Goal: Task Accomplishment & Management: Manage account settings

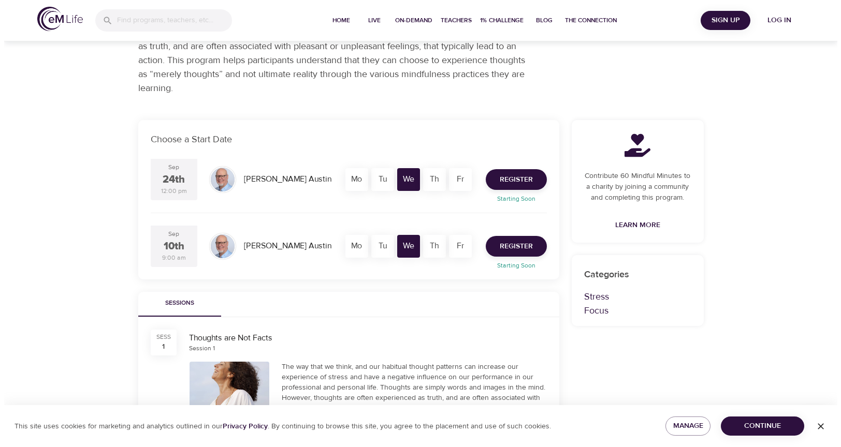
scroll to position [71, 0]
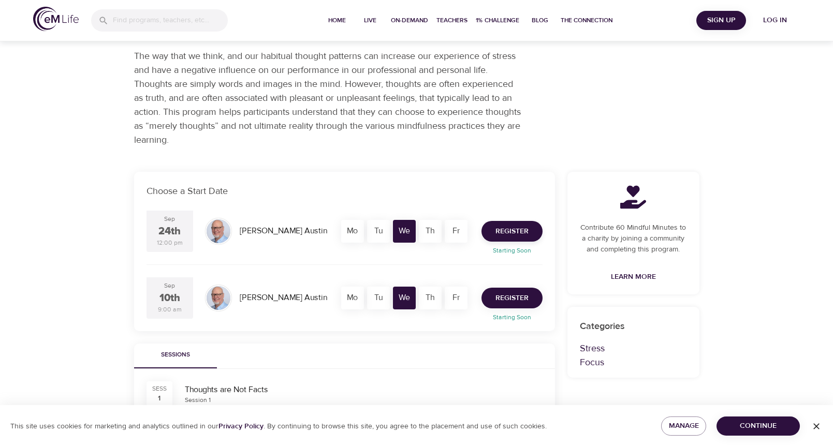
click at [510, 297] on span "Register" at bounding box center [511, 298] width 33 height 13
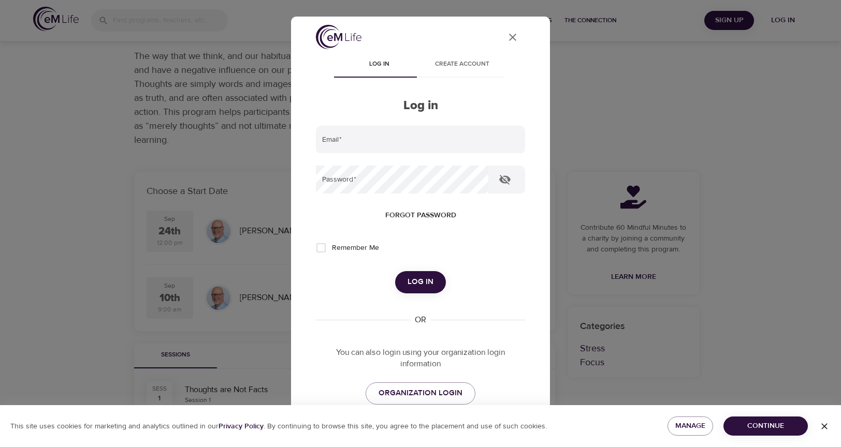
scroll to position [0, 0]
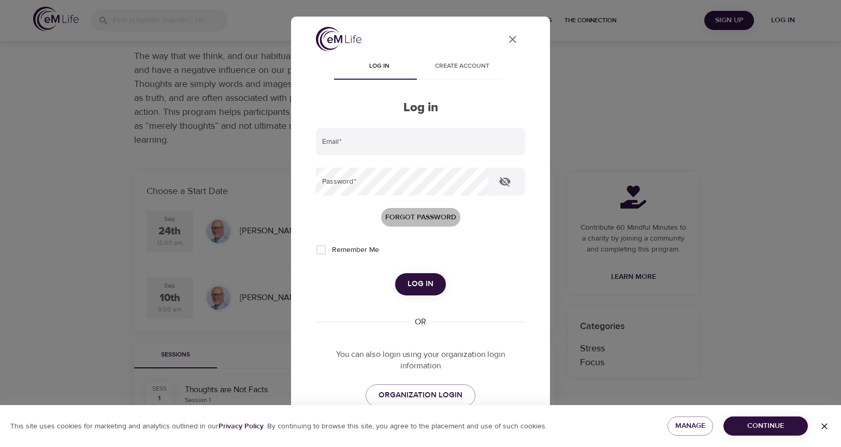
click at [417, 216] on span "Forgot password" at bounding box center [420, 217] width 71 height 13
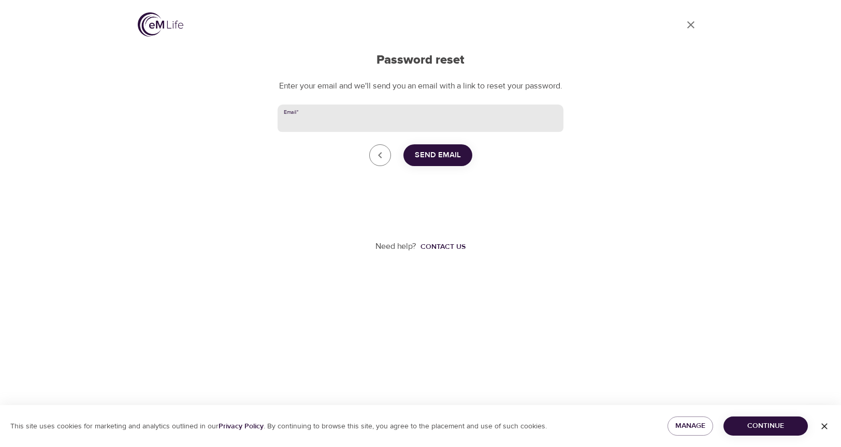
click at [323, 133] on input "Email   *" at bounding box center [420, 119] width 286 height 28
type input "[EMAIL_ADDRESS][DOMAIN_NAME]"
click at [453, 162] on span "Send Email" at bounding box center [438, 155] width 46 height 13
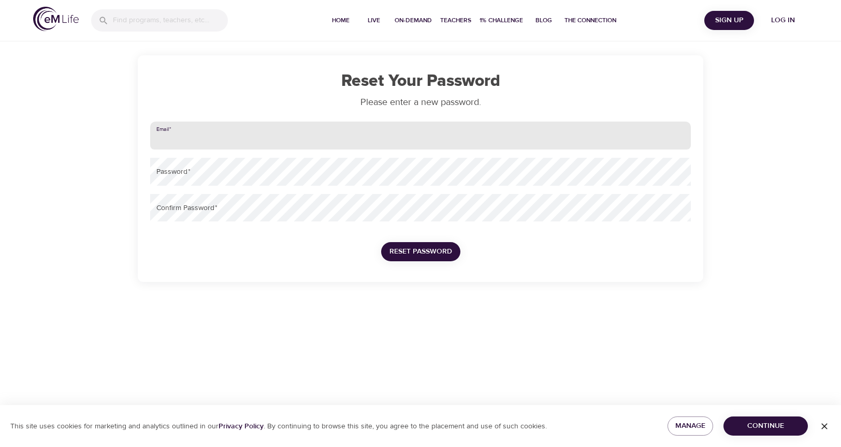
click at [190, 142] on input "email" at bounding box center [420, 136] width 540 height 28
type input "[EMAIL_ADDRESS][DOMAIN_NAME]"
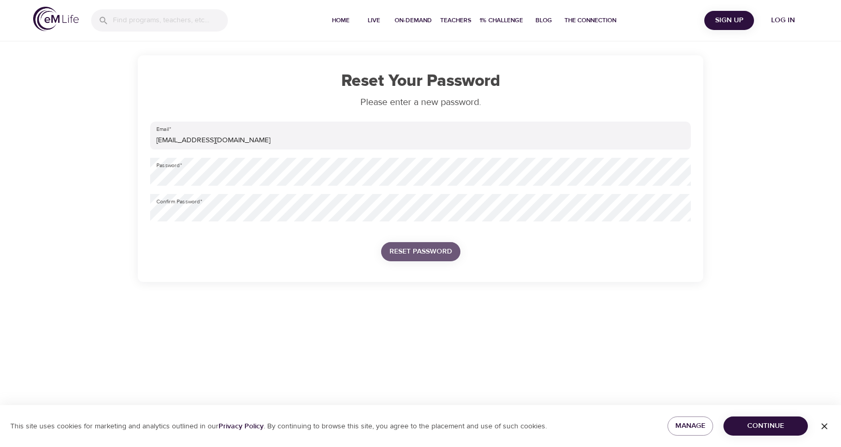
click at [457, 255] on button "Reset Password" at bounding box center [420, 251] width 79 height 19
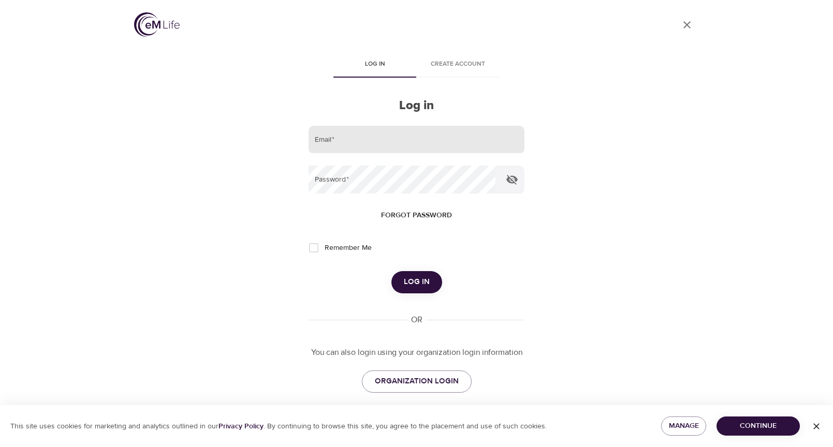
click at [323, 142] on input "email" at bounding box center [416, 140] width 215 height 28
type input "[EMAIL_ADDRESS][DOMAIN_NAME]"
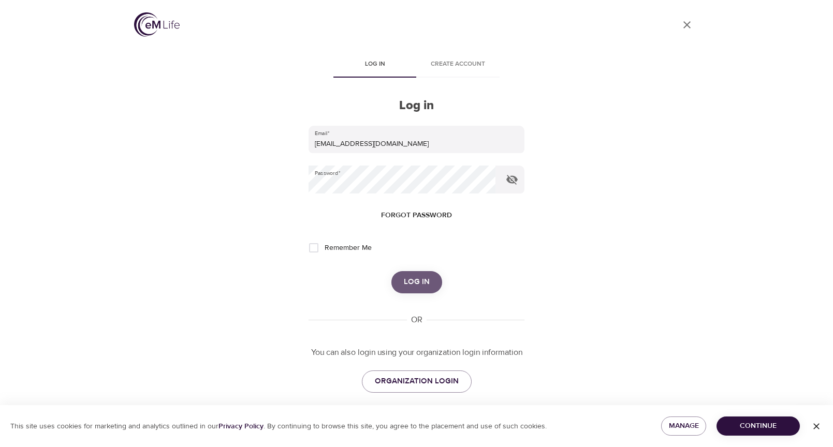
click at [411, 281] on span "Log in" at bounding box center [417, 281] width 26 height 13
click at [674, 423] on span "Manage" at bounding box center [683, 426] width 28 height 13
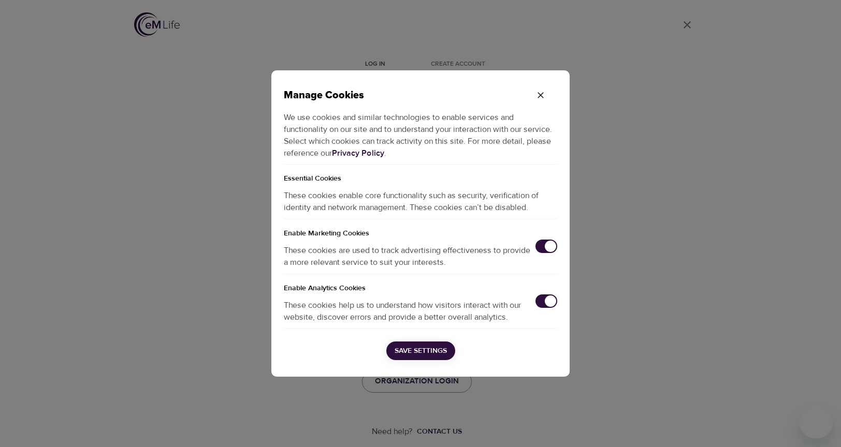
click at [549, 237] on h5 "Enable Marketing Cookies" at bounding box center [420, 229] width 273 height 20
click at [550, 242] on input "checkbox" at bounding box center [550, 246] width 34 height 11
click at [550, 304] on input "checkbox" at bounding box center [550, 301] width 34 height 11
click at [435, 346] on span "Save Settings" at bounding box center [420, 351] width 52 height 13
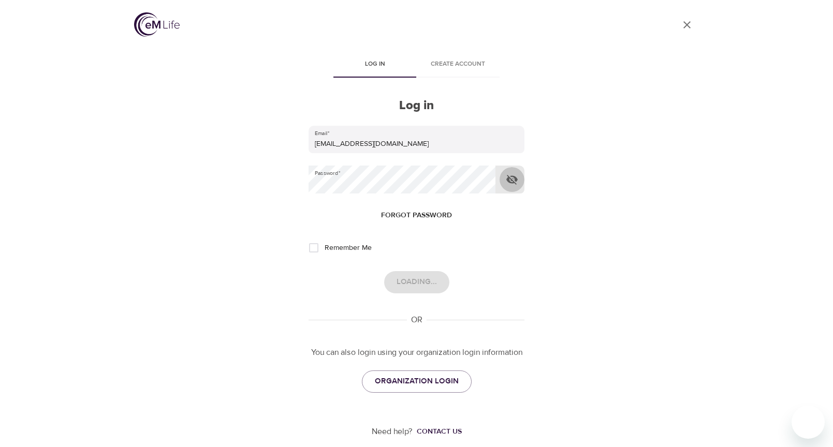
click at [513, 179] on icon "button" at bounding box center [511, 180] width 11 height 10
click at [411, 278] on div "Loading..." at bounding box center [416, 282] width 215 height 22
click at [415, 281] on div "Loading..." at bounding box center [416, 282] width 215 height 22
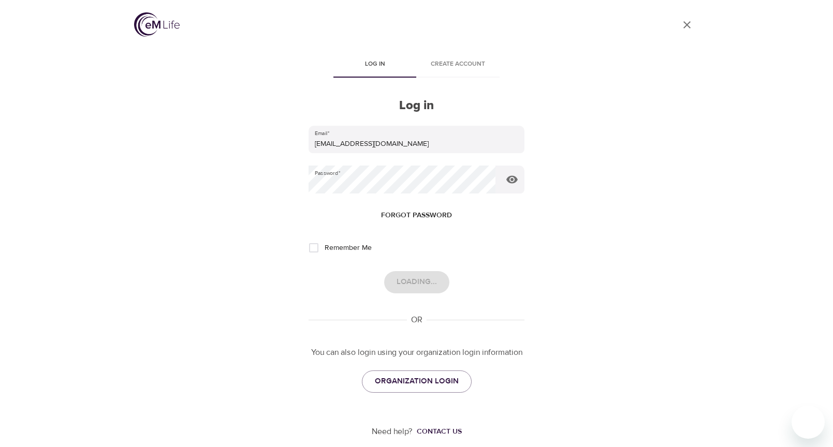
drag, startPoint x: 415, startPoint y: 281, endPoint x: 508, endPoint y: 271, distance: 93.2
click at [508, 271] on div "Loading..." at bounding box center [416, 282] width 215 height 22
click at [433, 380] on span "ORGANIZATION LOGIN" at bounding box center [417, 381] width 84 height 13
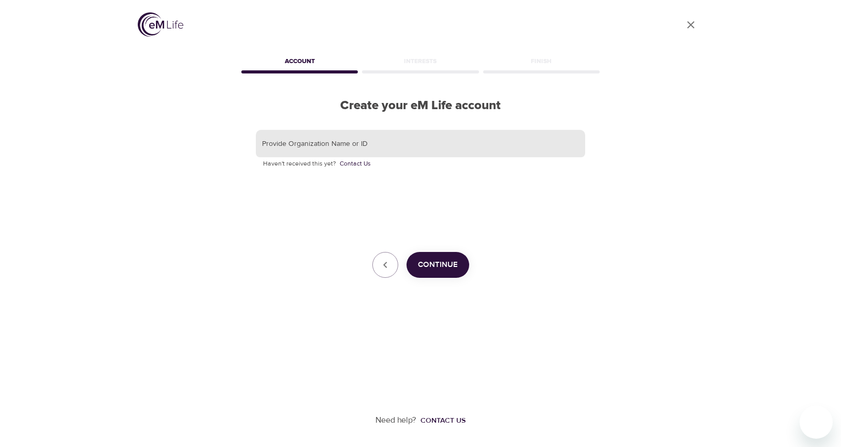
click at [316, 147] on input "text" at bounding box center [420, 144] width 329 height 28
type input "a141608"
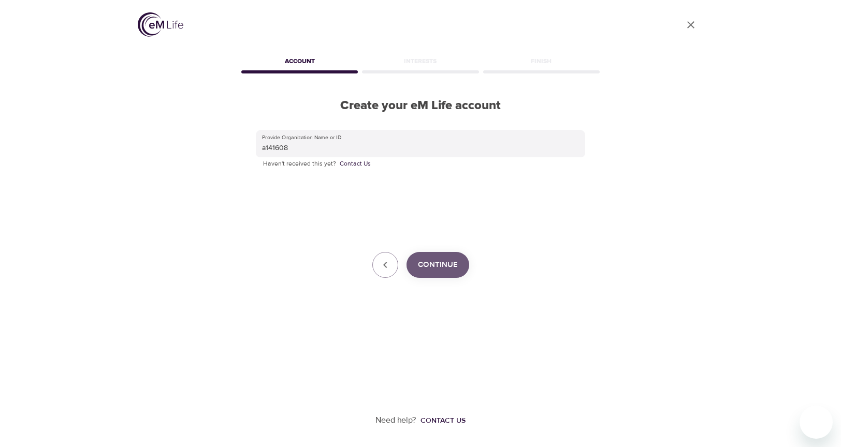
click at [442, 268] on span "Continue" at bounding box center [438, 264] width 40 height 13
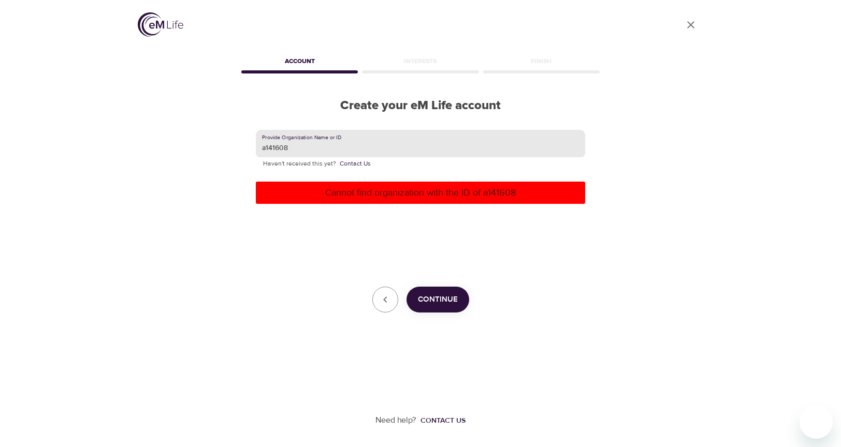
click at [289, 149] on input "a141608" at bounding box center [420, 144] width 329 height 28
drag, startPoint x: 291, startPoint y: 149, endPoint x: 235, endPoint y: 150, distance: 56.4
click at [235, 150] on div "User Profile Account Interests Finish Create your eM Life account Provide Organ…" at bounding box center [420, 223] width 590 height 447
click at [385, 308] on button "button" at bounding box center [385, 300] width 26 height 26
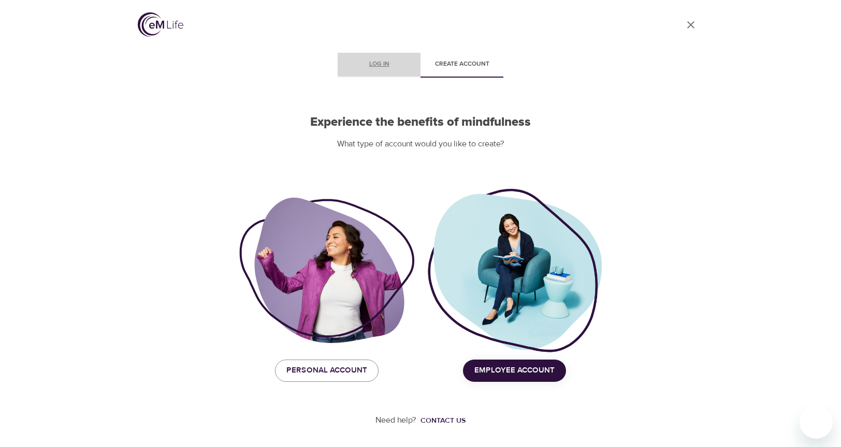
click at [367, 65] on span "Log in" at bounding box center [379, 64] width 70 height 11
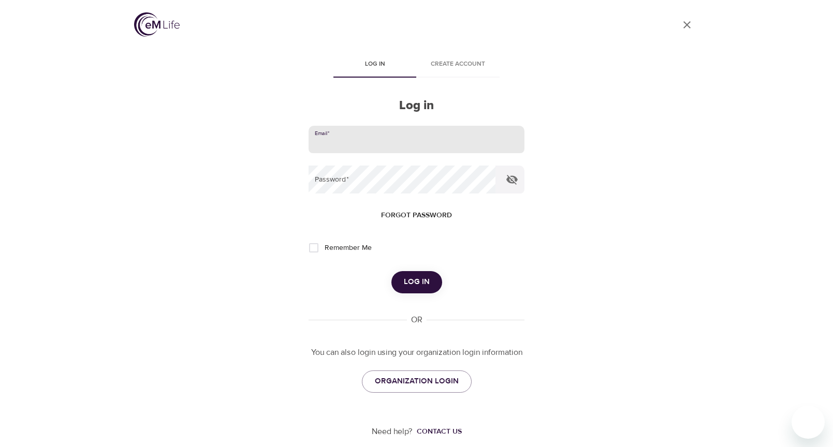
click at [348, 139] on input "email" at bounding box center [416, 140] width 215 height 28
type input "[EMAIL_ADDRESS][DOMAIN_NAME]"
click at [422, 286] on span "Log in" at bounding box center [417, 281] width 26 height 13
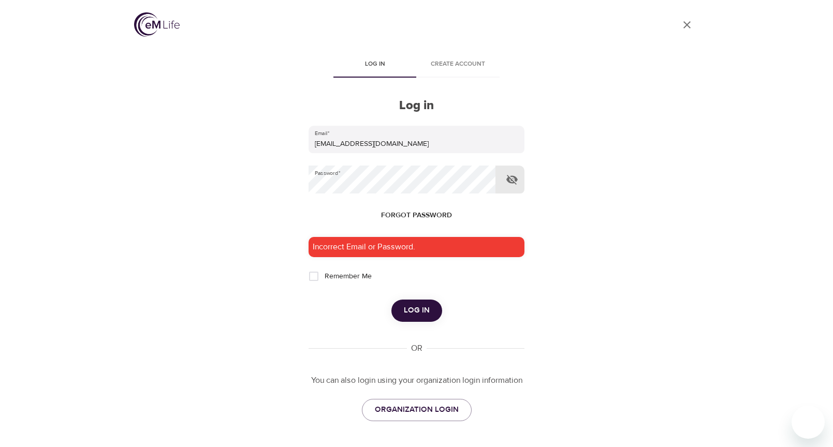
click at [513, 178] on icon "button" at bounding box center [512, 179] width 12 height 12
click at [420, 313] on span "Log in" at bounding box center [417, 310] width 26 height 13
